Goal: Task Accomplishment & Management: Manage account settings

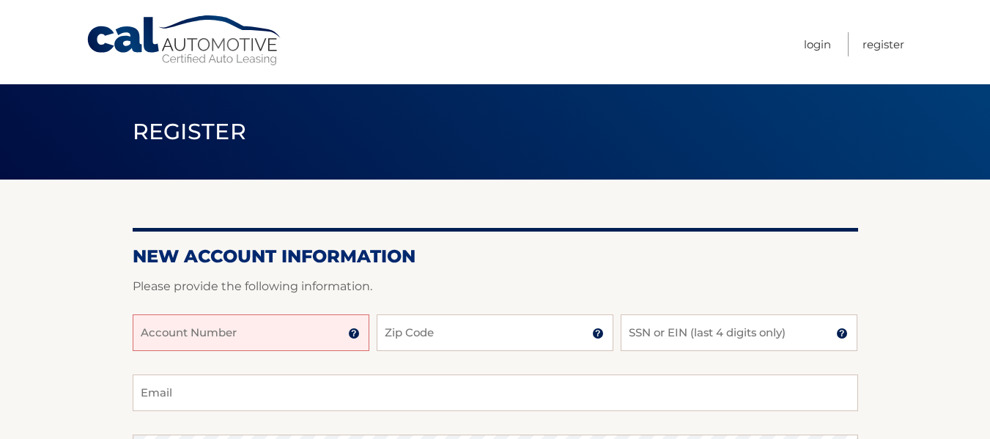
click at [167, 321] on input "Account Number" at bounding box center [251, 332] width 237 height 37
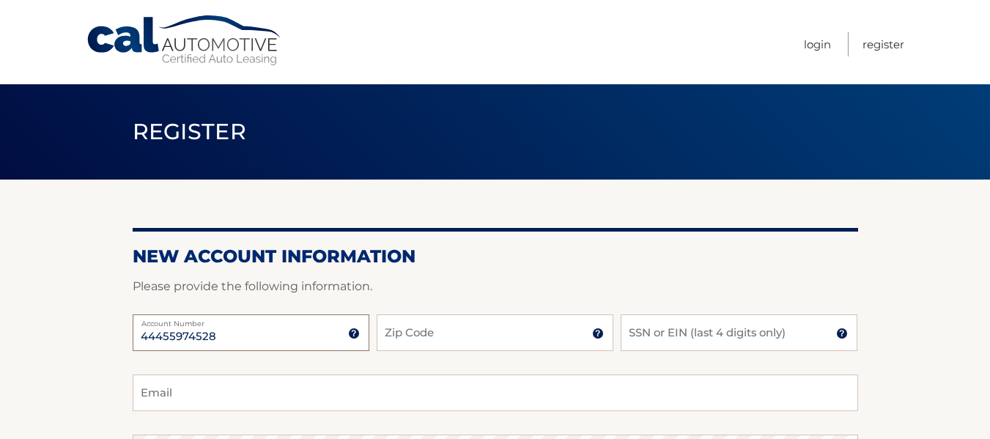
type input "44455974528"
click at [382, 330] on input "Zip Code" at bounding box center [495, 332] width 237 height 37
type input "08701"
click at [662, 333] on input "SSN or EIN (last 4 digits only)" at bounding box center [739, 332] width 237 height 37
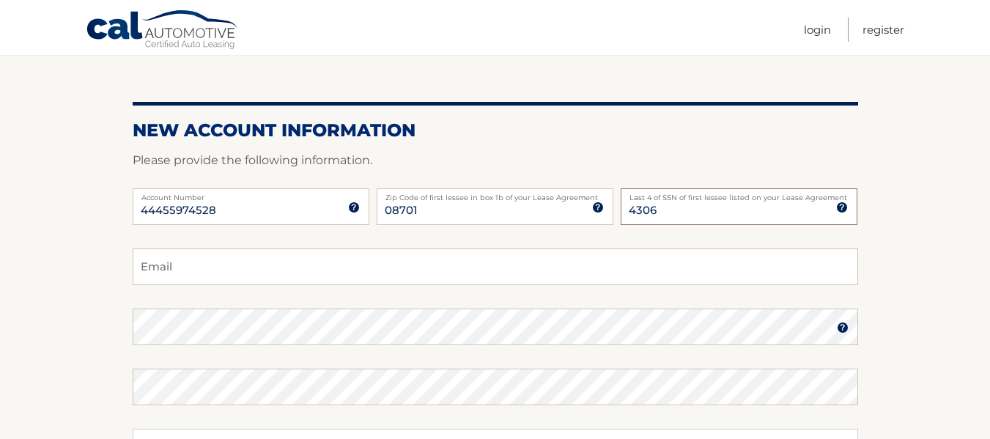
scroll to position [147, 0]
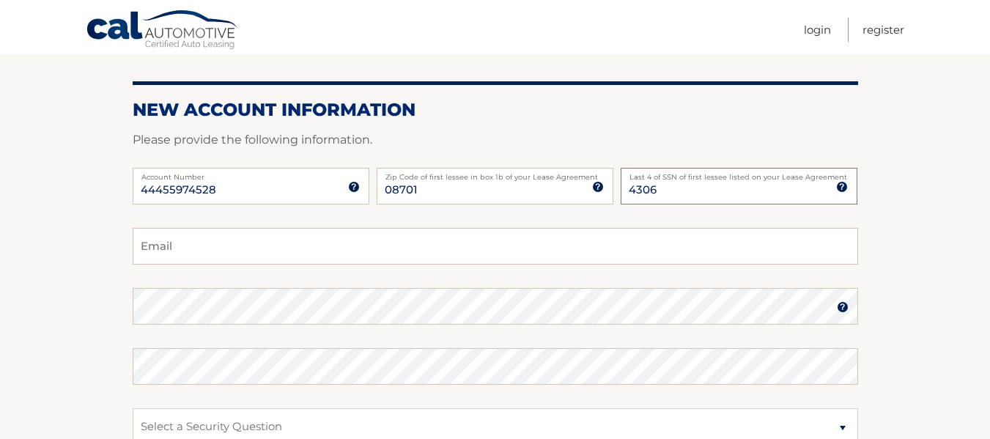
type input "4306"
click at [199, 251] on input "Email" at bounding box center [495, 246] width 725 height 37
type input "zejakobovits@gmail.com"
click at [841, 308] on img at bounding box center [843, 307] width 12 height 12
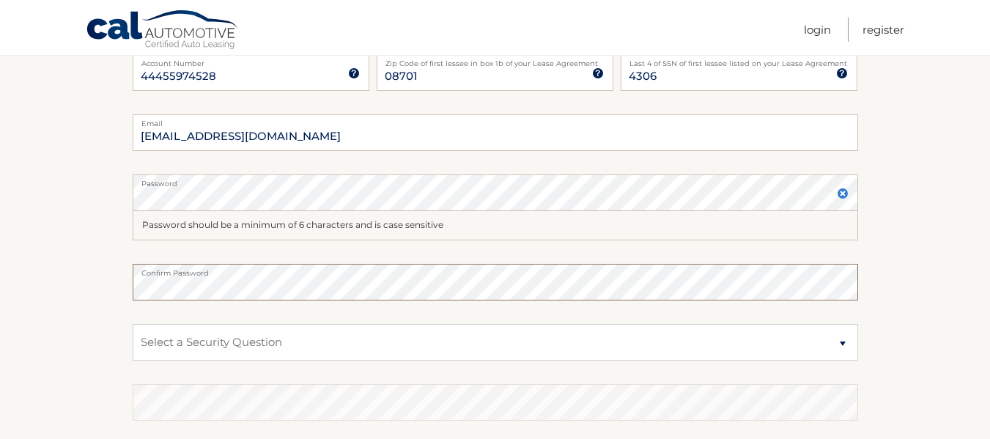
scroll to position [293, 0]
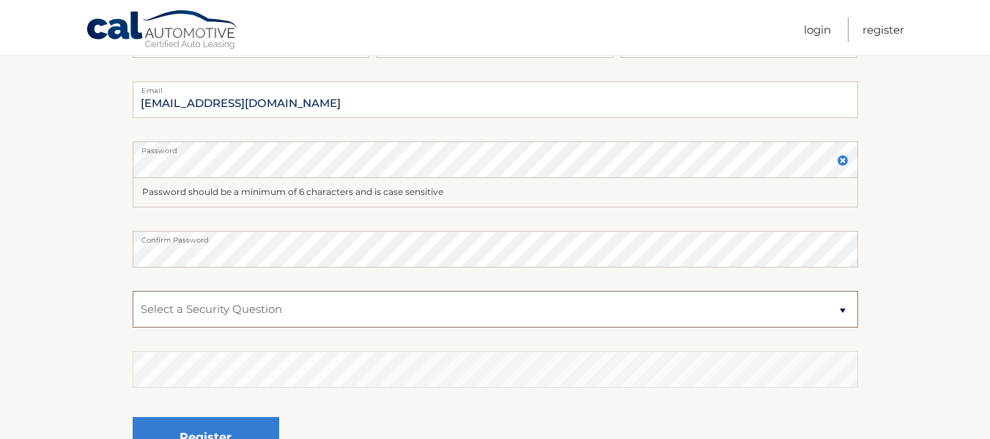
click at [189, 310] on select "Select a Security Question What was the name of your elementary school? What is…" at bounding box center [495, 309] width 725 height 37
select select "2"
click at [133, 291] on select "Select a Security Question What was the name of your elementary school? What is…" at bounding box center [495, 309] width 725 height 37
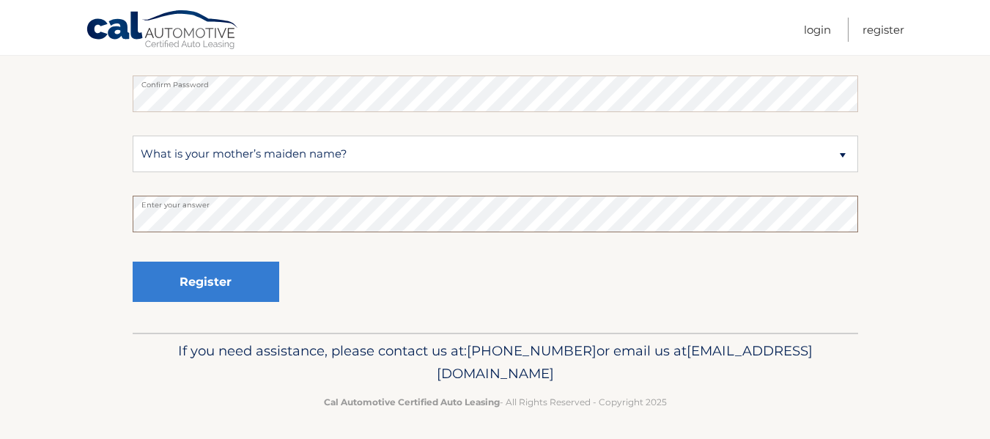
scroll to position [454, 0]
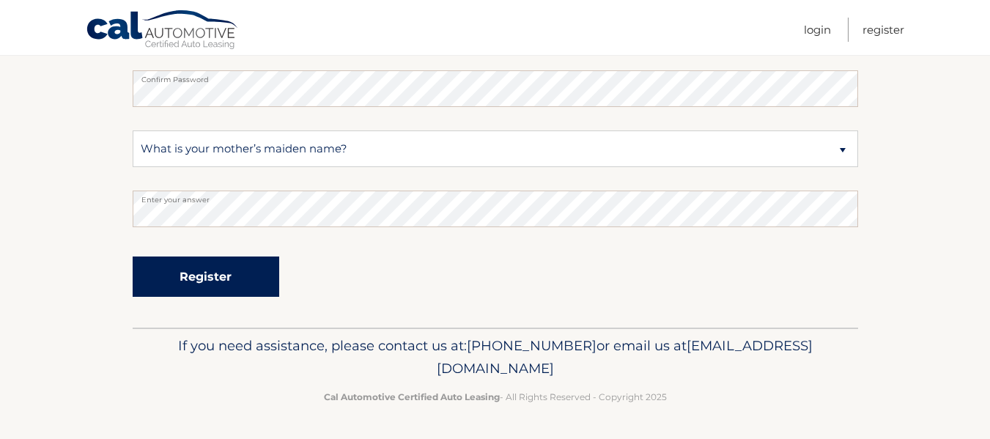
click at [188, 273] on button "Register" at bounding box center [206, 276] width 147 height 40
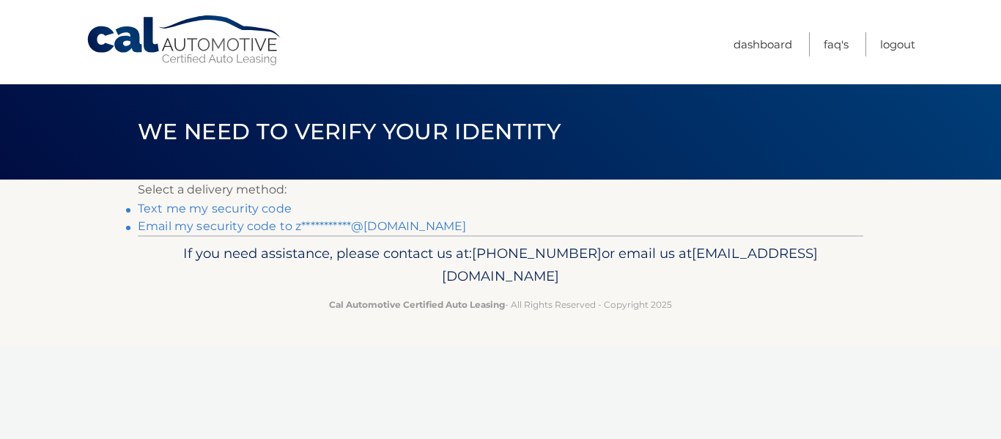
click at [243, 203] on link "Text me my security code" at bounding box center [215, 209] width 154 height 14
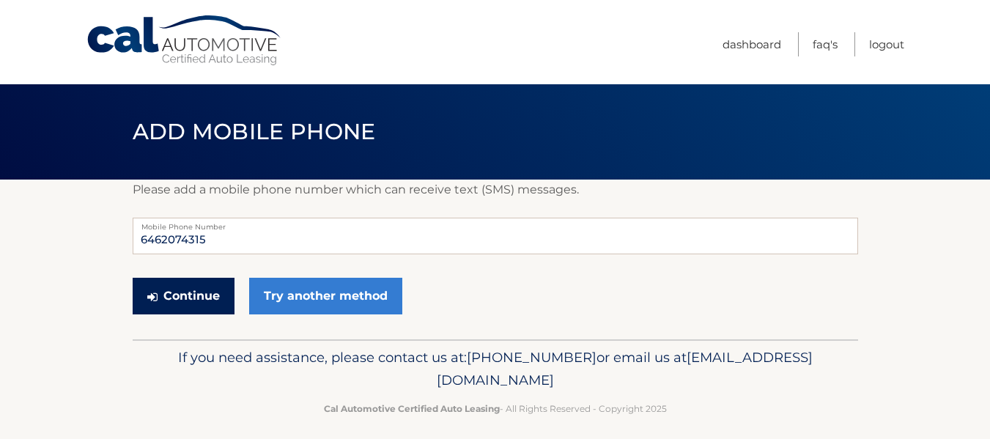
click at [205, 294] on button "Continue" at bounding box center [184, 296] width 102 height 37
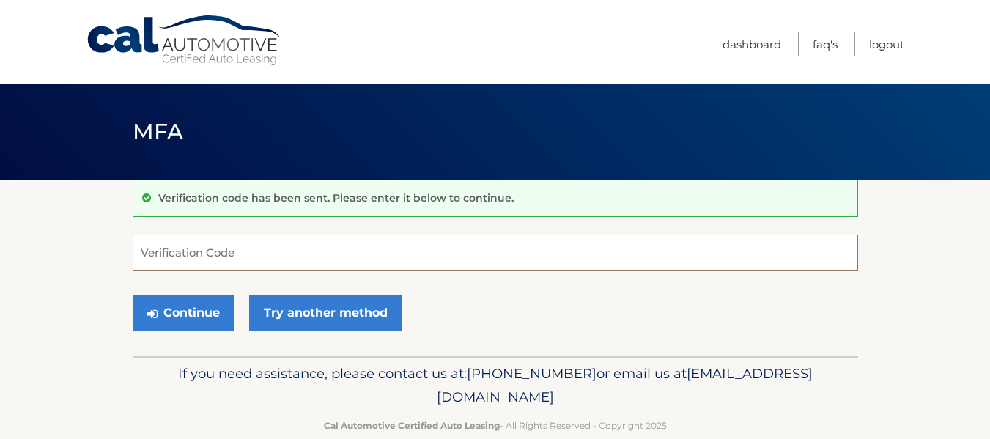
click at [212, 256] on input "Verification Code" at bounding box center [495, 252] width 725 height 37
type input "453187"
click at [133, 295] on button "Continue" at bounding box center [184, 313] width 102 height 37
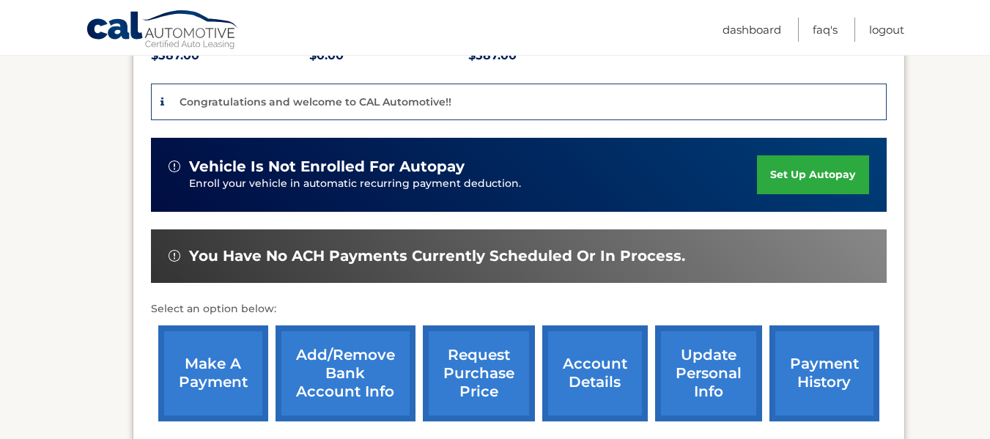
scroll to position [366, 0]
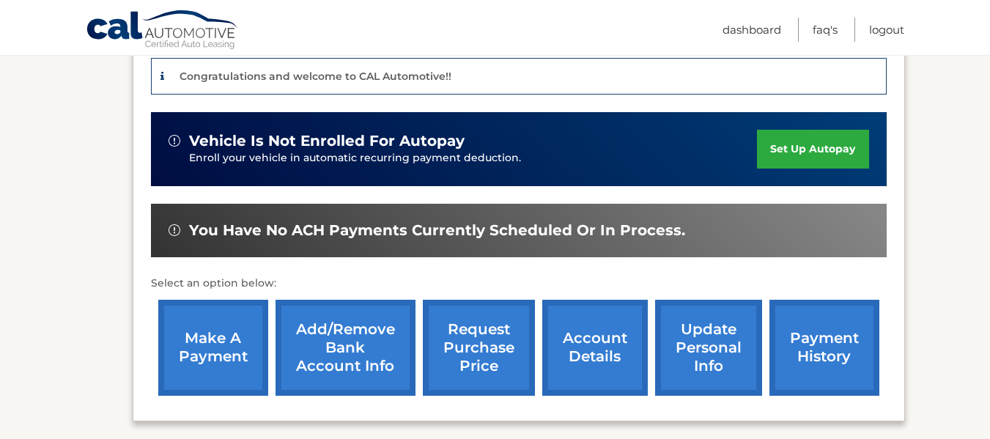
click at [310, 328] on link "Add/Remove bank account info" at bounding box center [346, 348] width 140 height 96
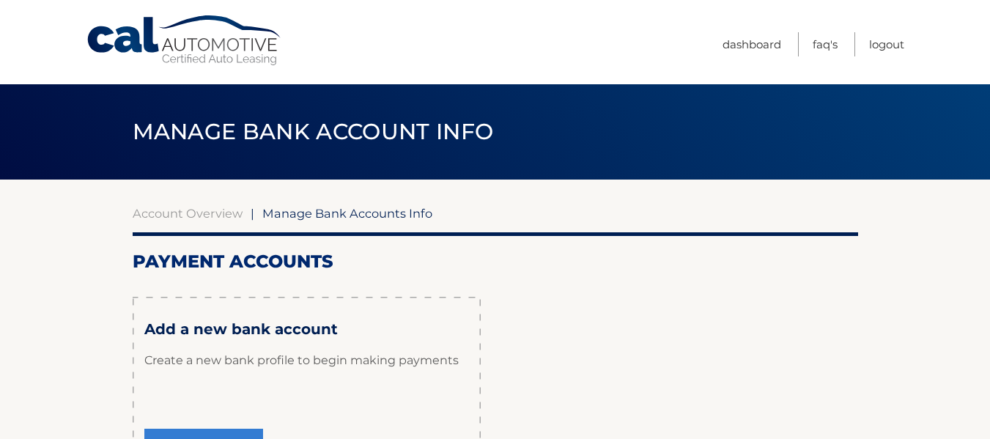
click at [218, 330] on h3 "Add a new bank account" at bounding box center [306, 329] width 325 height 18
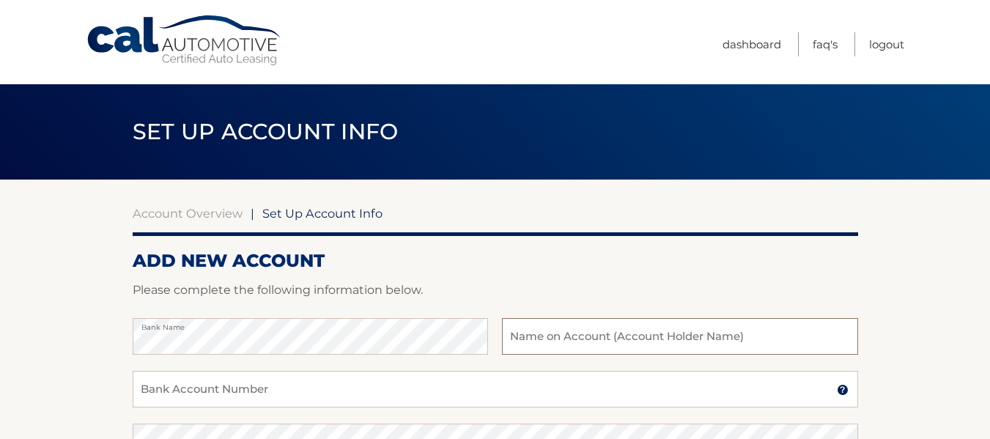
click at [509, 336] on input "text" at bounding box center [679, 336] width 355 height 37
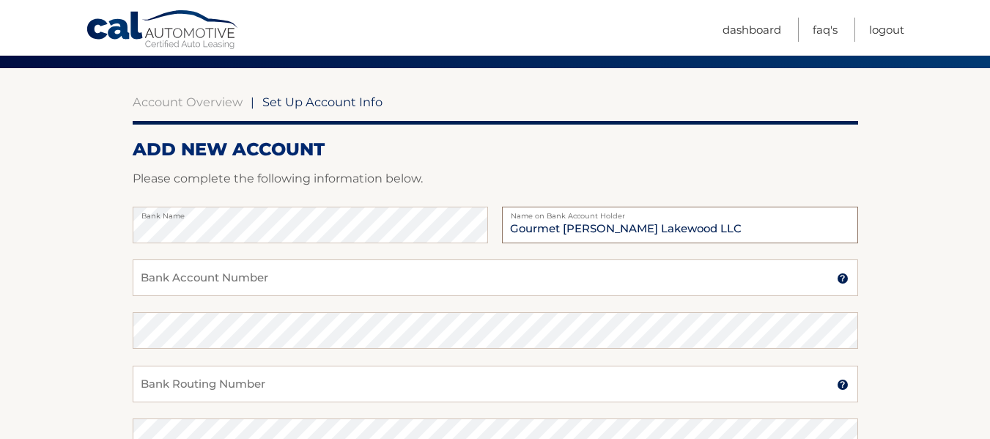
scroll to position [147, 0]
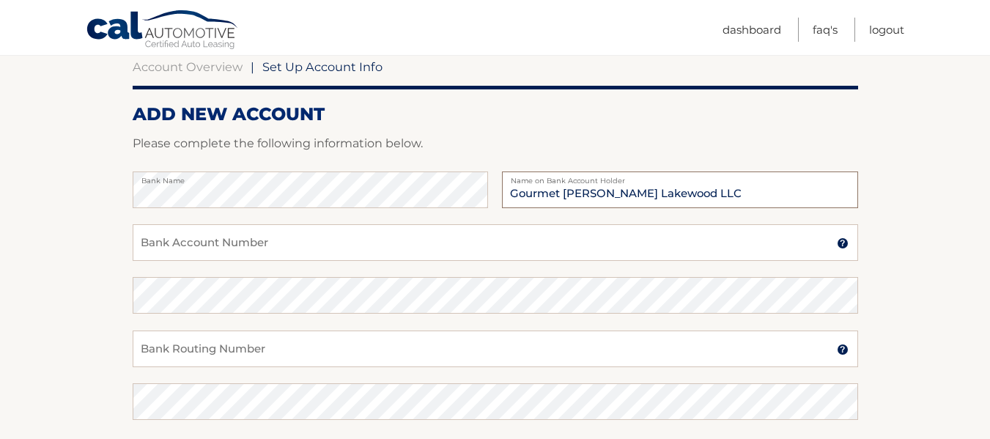
type input "Gourmet [PERSON_NAME] Lakewood LLC"
click at [149, 241] on input "Bank Account Number" at bounding box center [495, 242] width 725 height 37
type input "9898027504"
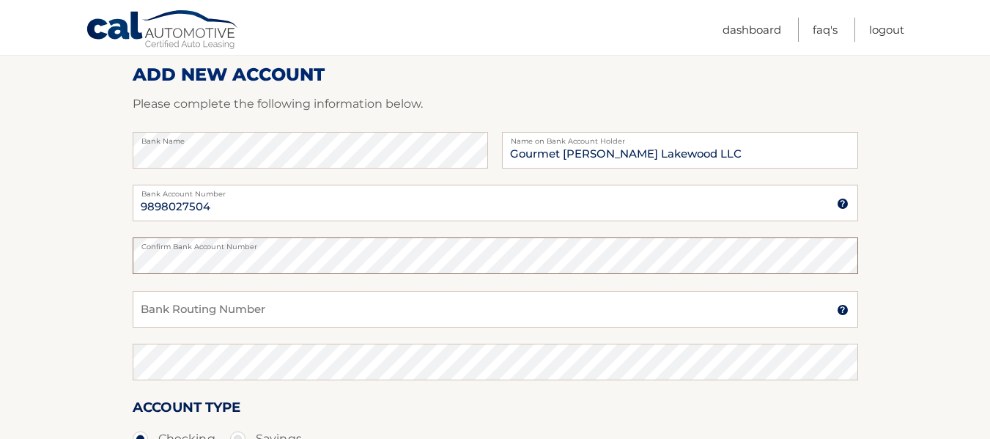
scroll to position [220, 0]
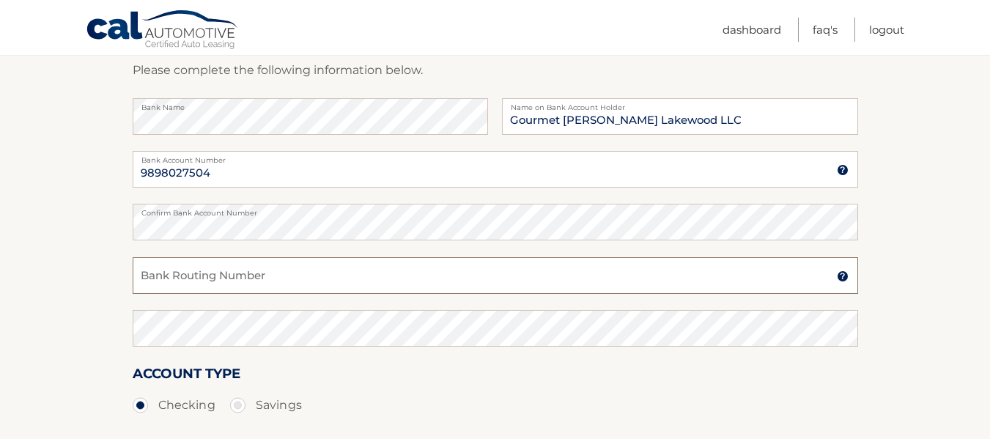
click at [148, 281] on input "Bank Routing Number" at bounding box center [495, 275] width 725 height 37
type input "022000046"
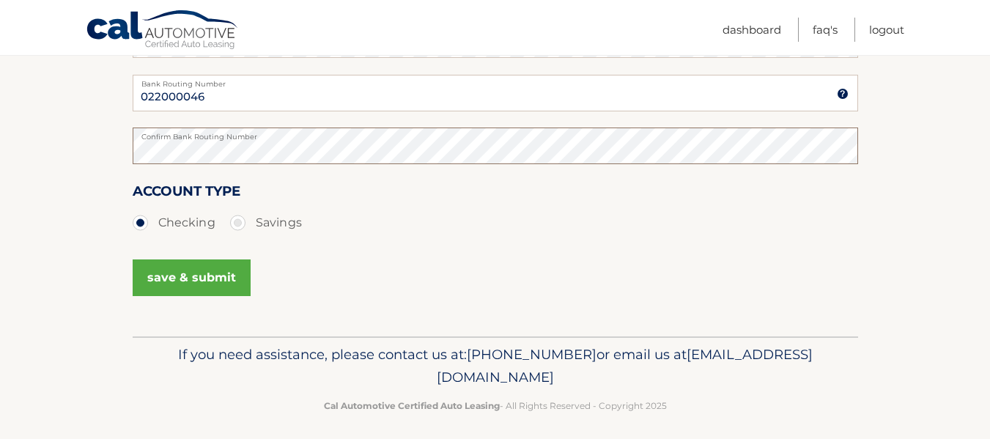
scroll to position [411, 0]
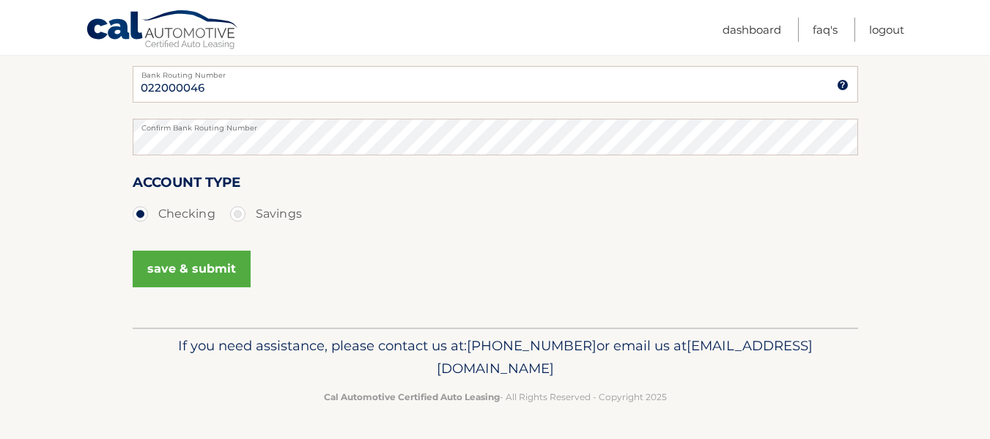
click at [170, 270] on button "save & submit" at bounding box center [192, 269] width 118 height 37
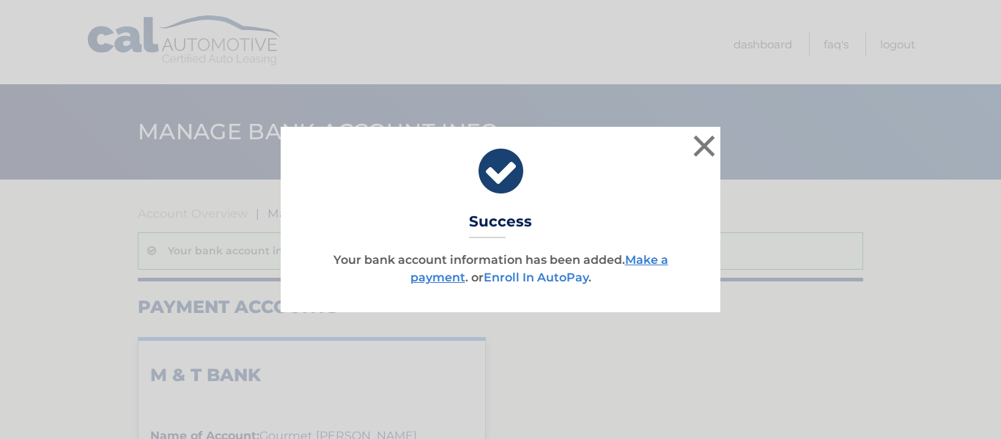
click at [505, 273] on link "Enroll In AutoPay" at bounding box center [536, 277] width 105 height 14
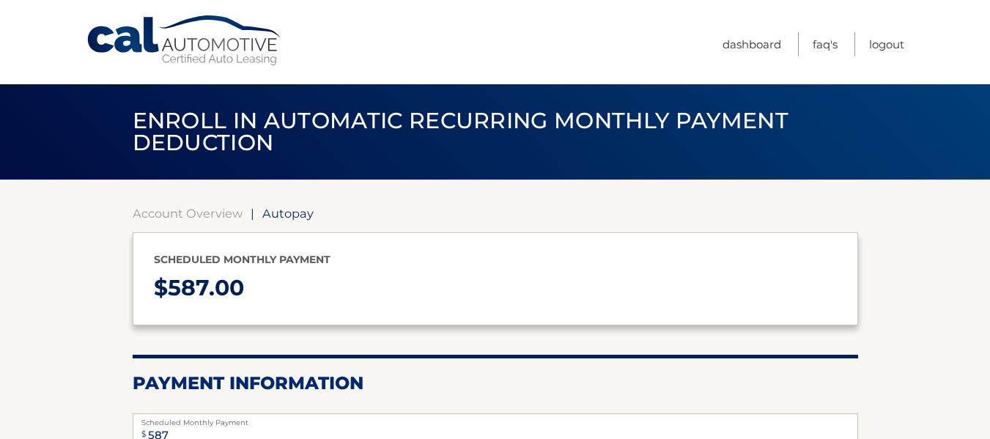
select select "NDc1ZTQ1ZjgtNjBlZS00YWI4LWE1ZDEtMzE1YjI5Y2RkMGVi"
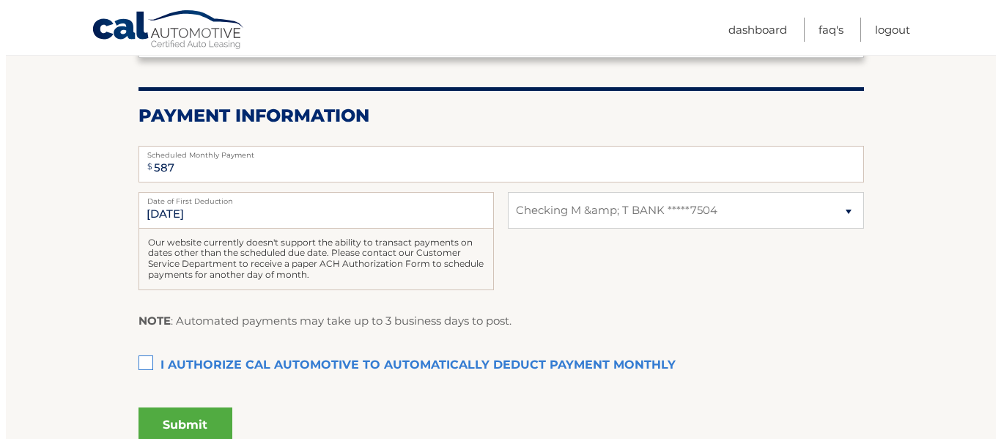
scroll to position [293, 0]
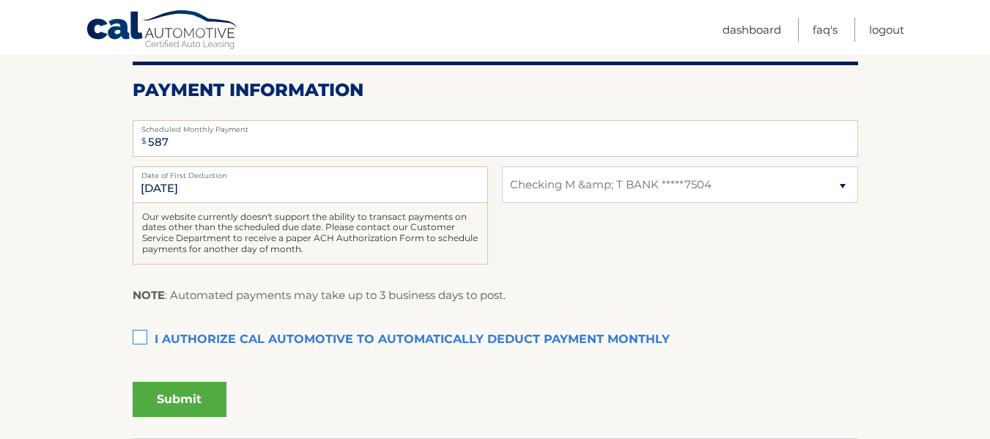
click at [144, 336] on label "I authorize cal automotive to automatically deduct payment monthly This checkbo…" at bounding box center [495, 339] width 725 height 29
click at [0, 0] on input "I authorize cal automotive to automatically deduct payment monthly This checkbo…" at bounding box center [0, 0] width 0 height 0
click at [163, 393] on button "Submit" at bounding box center [180, 399] width 94 height 35
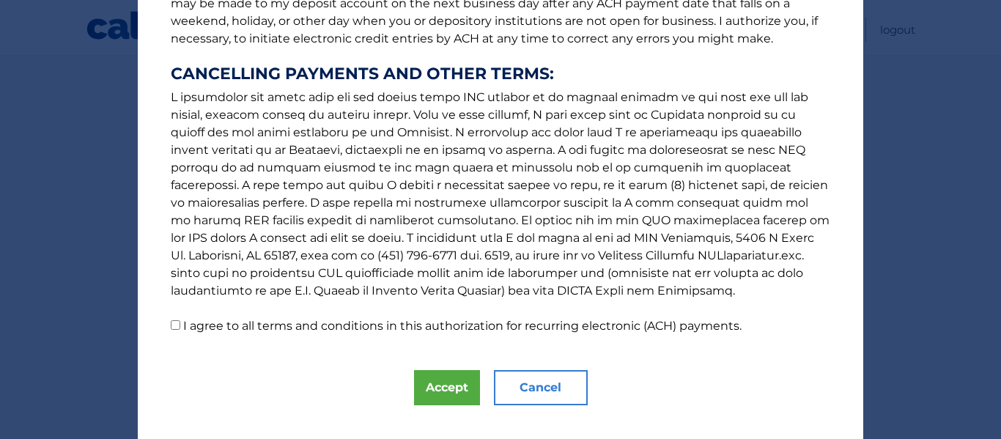
scroll to position [271, 0]
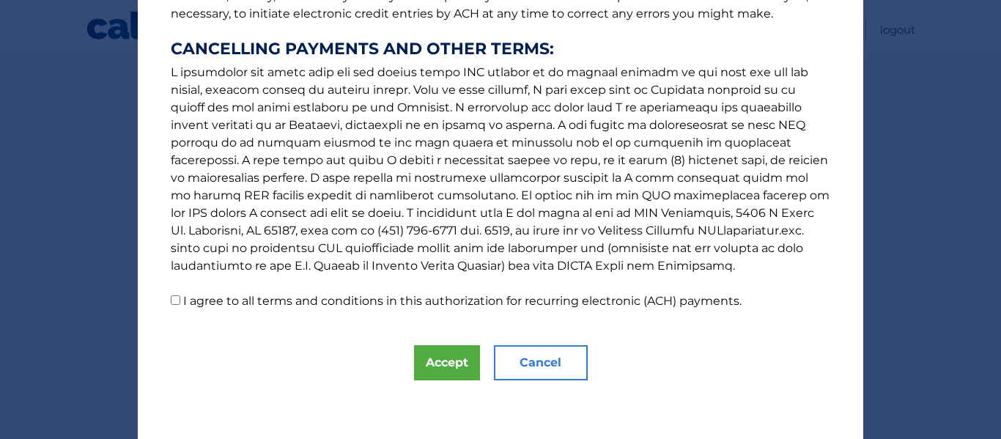
click at [172, 299] on input "I agree to all terms and conditions in this authorization for recurring electro…" at bounding box center [176, 300] width 10 height 10
checkbox input "true"
click at [433, 366] on button "Accept" at bounding box center [447, 362] width 66 height 35
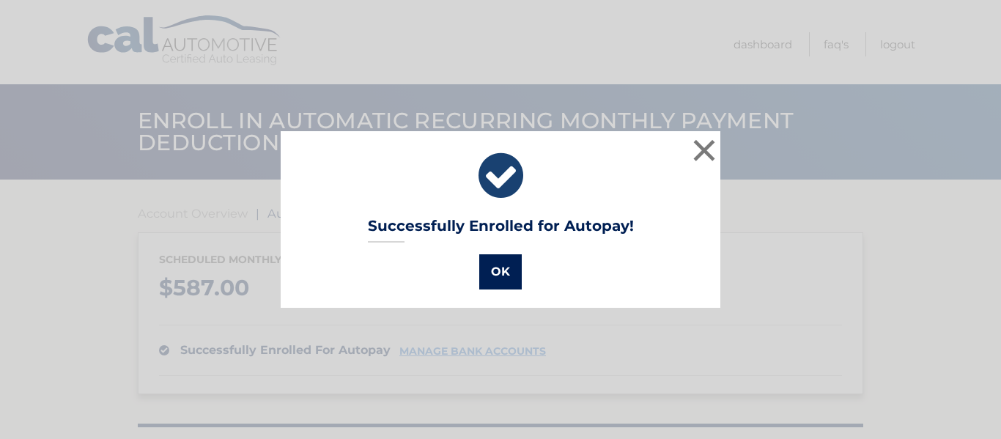
click at [486, 278] on button "OK" at bounding box center [500, 271] width 42 height 35
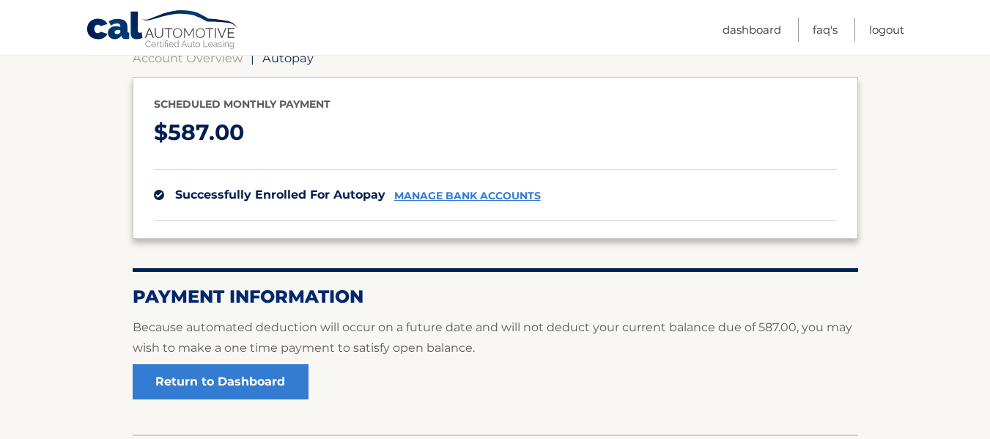
scroll to position [188, 0]
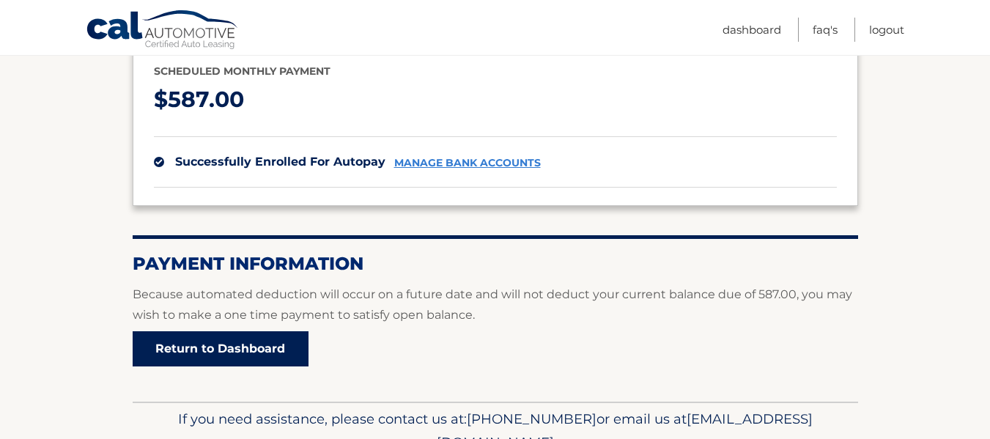
click at [281, 349] on link "Return to Dashboard" at bounding box center [221, 348] width 176 height 35
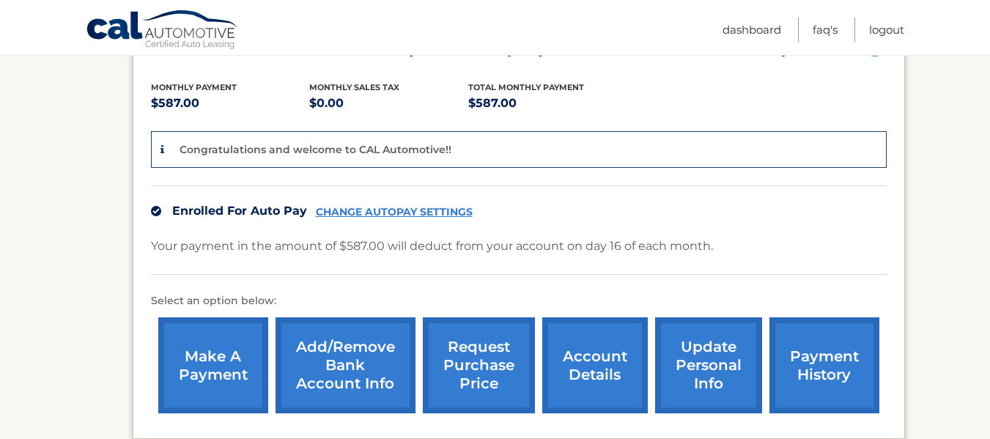
scroll to position [366, 0]
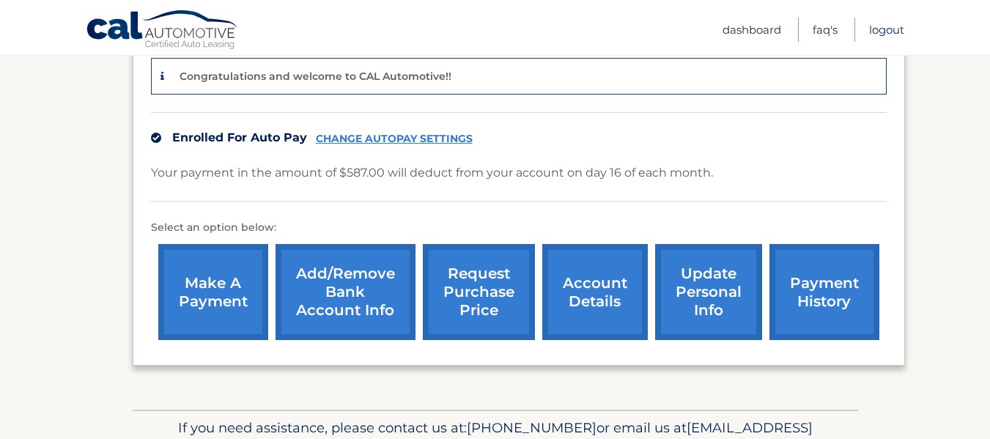
click at [878, 29] on link "Logout" at bounding box center [886, 30] width 35 height 24
